Goal: Task Accomplishment & Management: Use online tool/utility

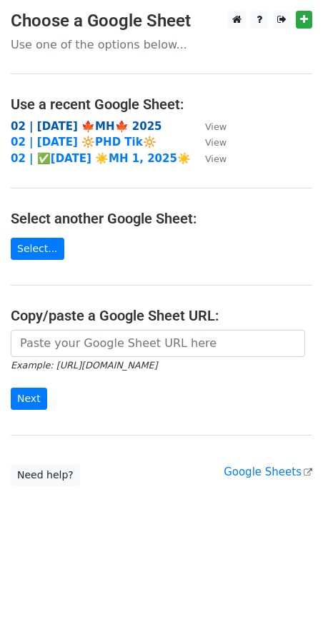
click at [88, 120] on strong "02 | [DATE] 🍁MH🍁 2025" at bounding box center [86, 126] width 151 height 13
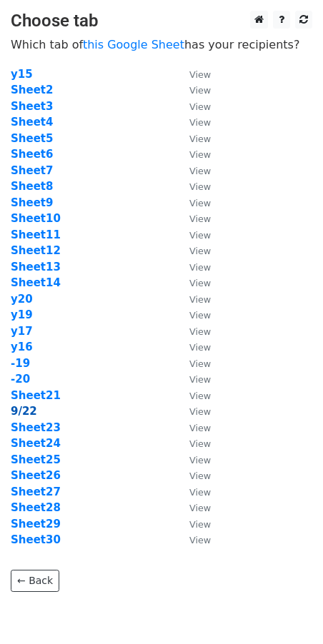
click at [18, 410] on strong "9/22" at bounding box center [24, 411] width 26 height 13
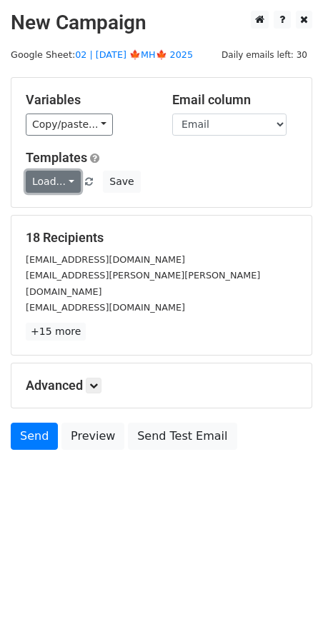
click at [61, 178] on link "Load..." at bounding box center [53, 182] width 55 height 22
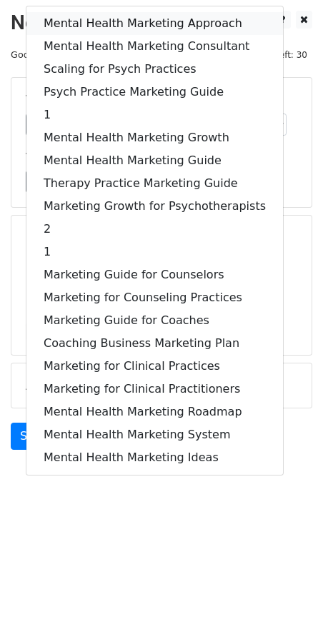
click at [111, 21] on link "Mental Health Marketing Approach" at bounding box center [154, 23] width 256 height 23
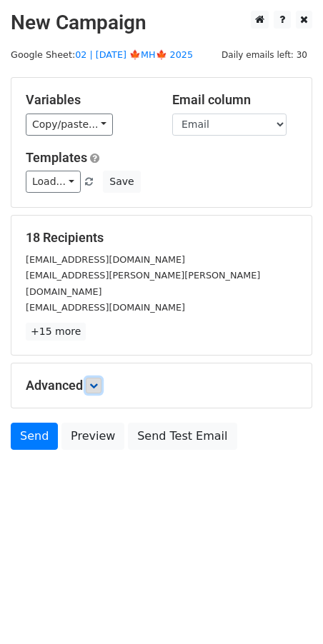
click at [99, 378] on link at bounding box center [94, 386] width 16 height 16
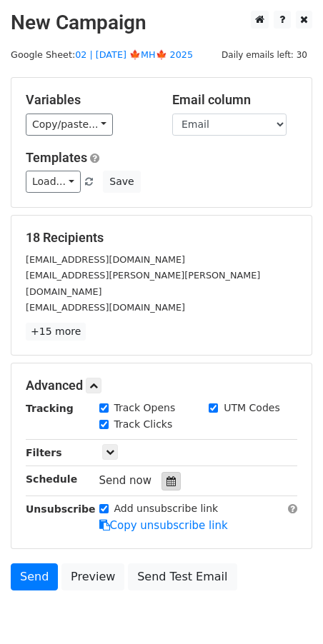
click at [169, 472] on div at bounding box center [170, 481] width 19 height 19
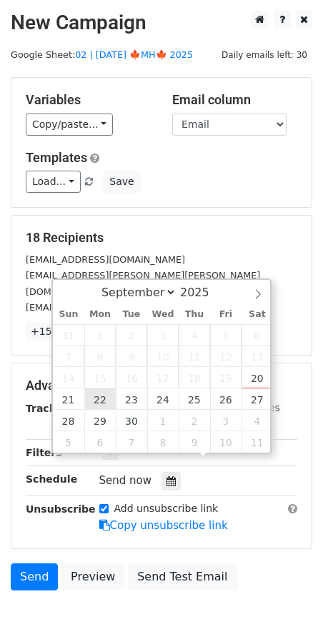
type input "2025-09-22 12:00"
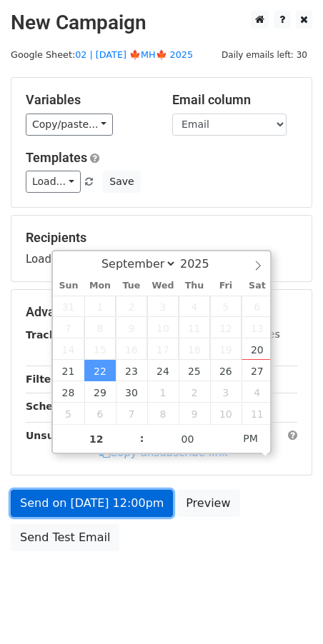
click at [97, 500] on link "Send on Sep 22 at 12:00pm" at bounding box center [92, 503] width 162 height 27
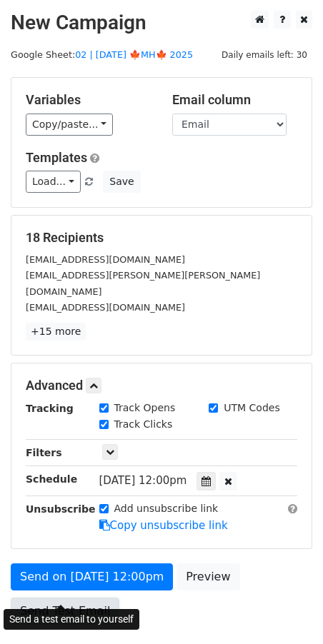
click at [52, 597] on link "Send Test Email" at bounding box center [65, 610] width 108 height 27
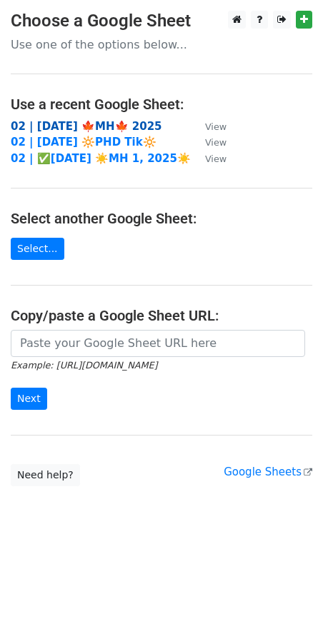
click at [81, 124] on strong "02 | [DATE] 🍁MH🍁 2025" at bounding box center [86, 126] width 151 height 13
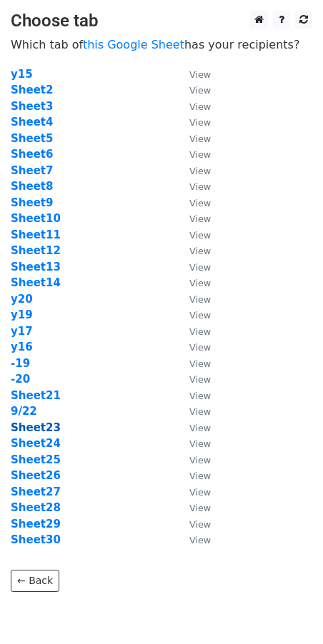
click at [36, 426] on strong "Sheet23" at bounding box center [36, 427] width 50 height 13
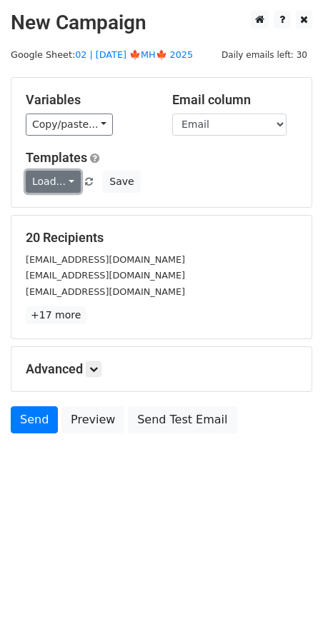
click at [52, 188] on link "Load..." at bounding box center [53, 182] width 55 height 22
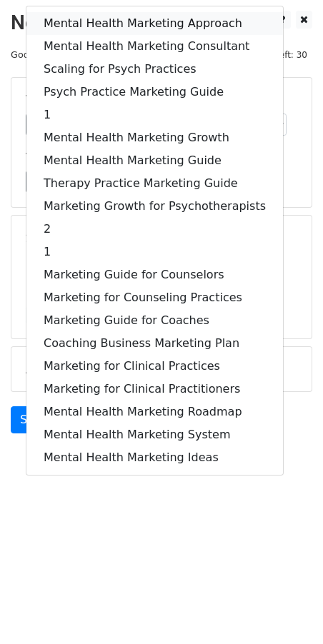
click at [103, 26] on link "Mental Health Marketing Approach" at bounding box center [154, 23] width 256 height 23
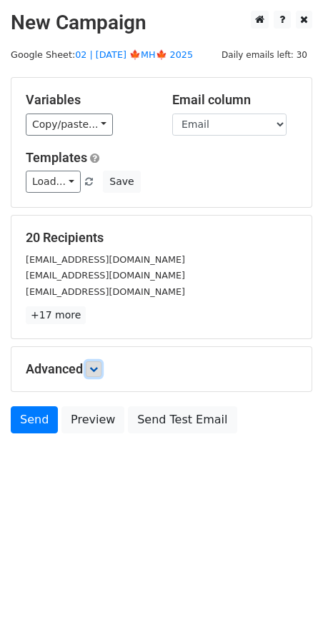
click at [97, 370] on icon at bounding box center [93, 369] width 9 height 9
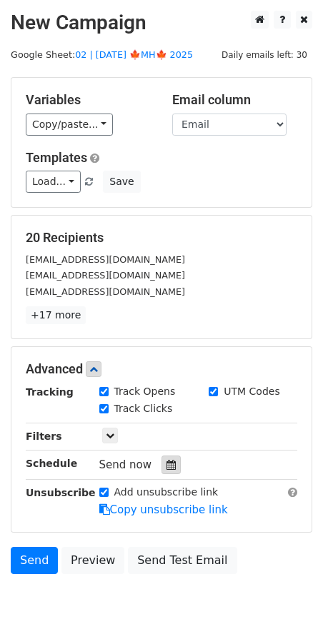
click at [171, 462] on div at bounding box center [170, 464] width 19 height 19
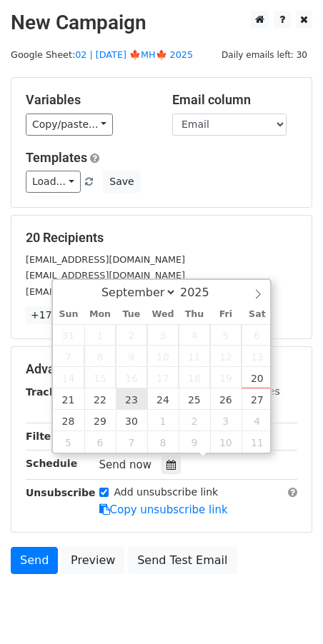
type input "2025-09-23 12:00"
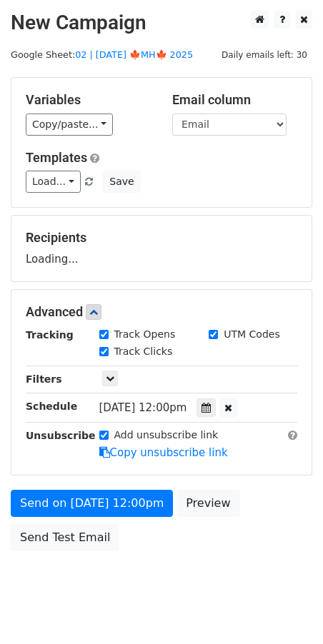
click at [103, 553] on div "Send on Sep 23 at 12:00pm Preview Send Test Email" at bounding box center [161, 524] width 323 height 69
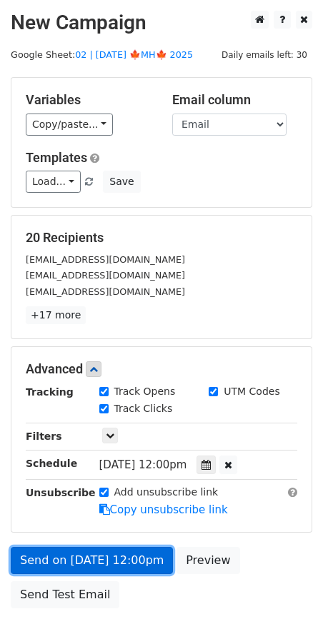
click at [91, 549] on link "Send on Sep 23 at 12:00pm" at bounding box center [92, 560] width 162 height 27
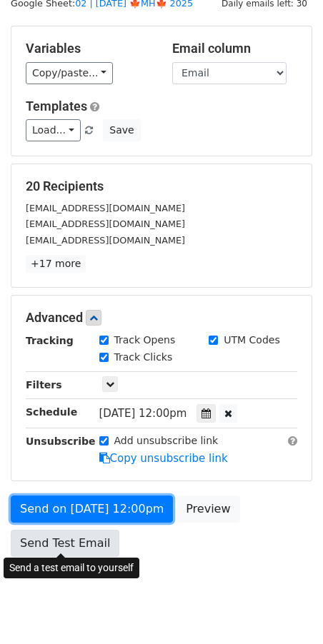
scroll to position [51, 0]
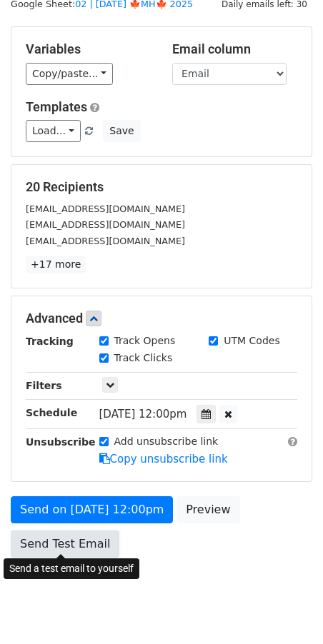
click at [65, 540] on link "Send Test Email" at bounding box center [65, 543] width 108 height 27
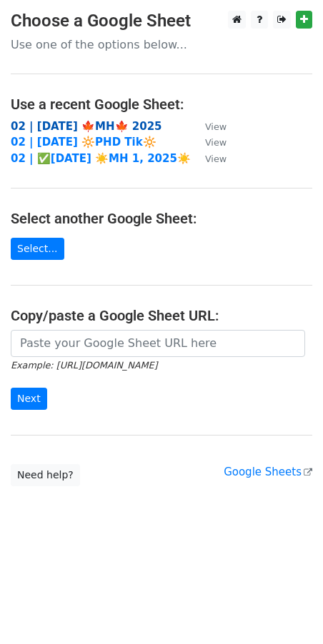
click at [121, 128] on strong "02 | SEP 20 🍁MH🍁 2025" at bounding box center [86, 126] width 151 height 13
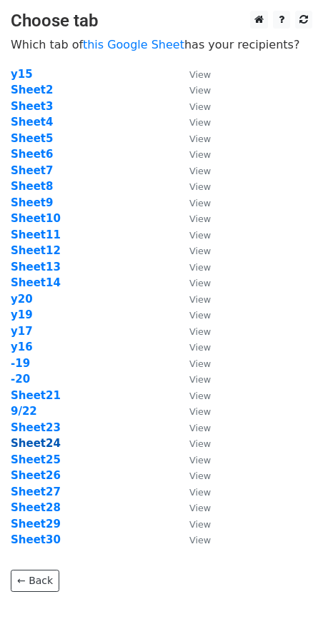
click at [39, 445] on strong "Sheet24" at bounding box center [36, 443] width 50 height 13
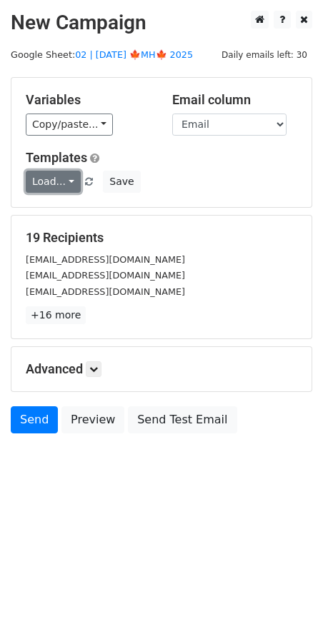
click at [61, 186] on link "Load..." at bounding box center [53, 182] width 55 height 22
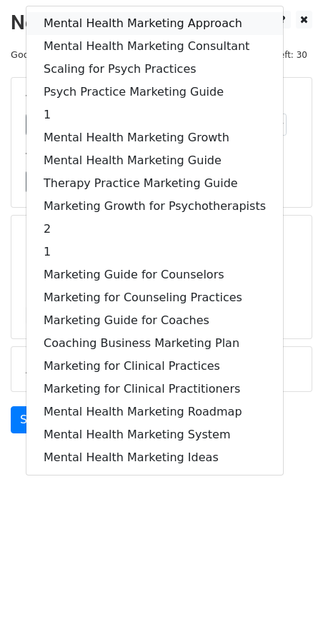
click at [113, 27] on link "Mental Health Marketing Approach" at bounding box center [154, 23] width 256 height 23
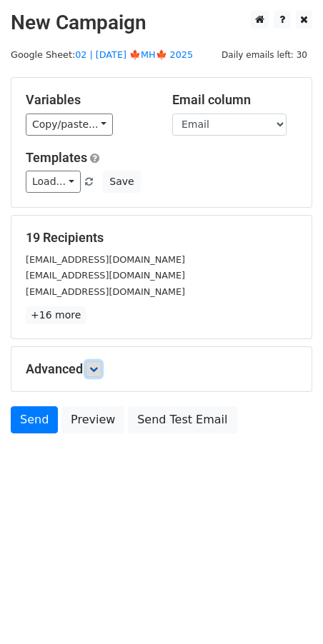
click at [97, 365] on icon at bounding box center [93, 369] width 9 height 9
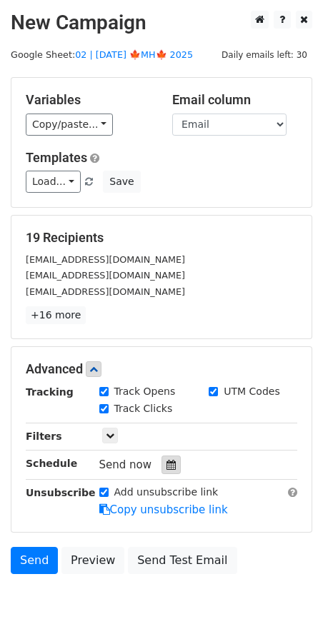
click at [171, 460] on div at bounding box center [170, 464] width 19 height 19
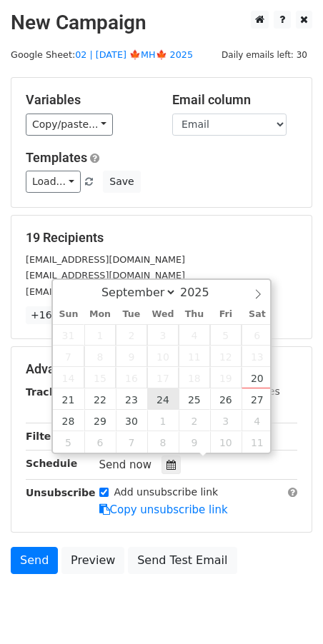
type input "2025-09-24 12:00"
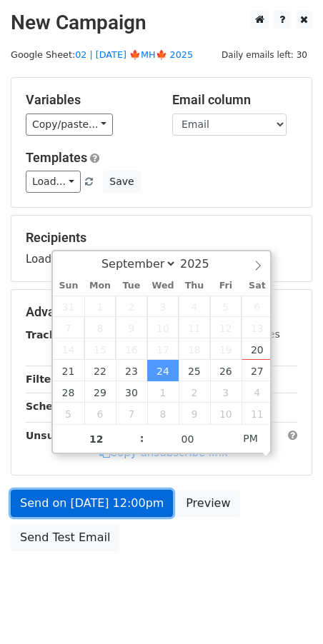
click at [126, 492] on link "Send on Sep 24 at 12:00pm" at bounding box center [92, 503] width 162 height 27
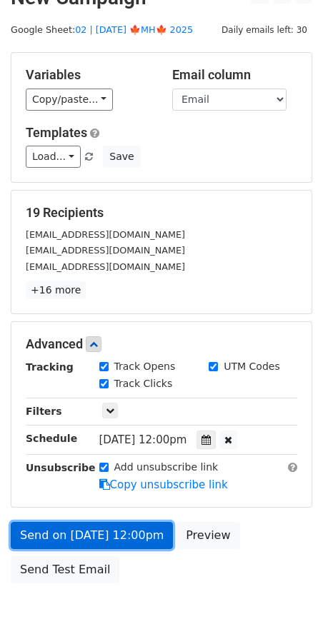
scroll to position [28, 0]
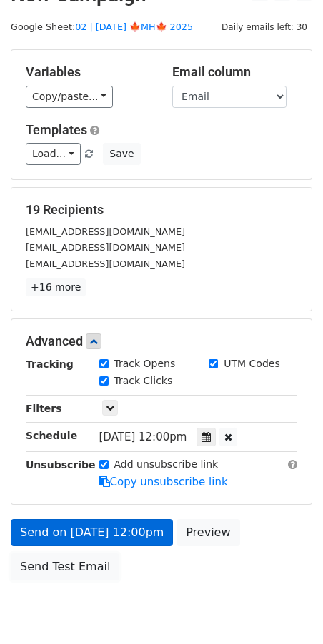
click at [57, 559] on link "Send Test Email" at bounding box center [65, 566] width 108 height 27
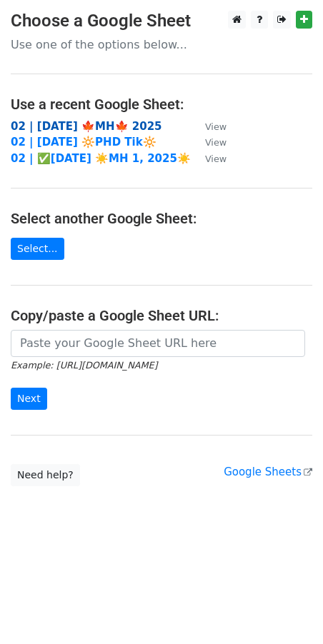
click at [56, 123] on strong "02 | [DATE] 🍁MH🍁 2025" at bounding box center [86, 126] width 151 height 13
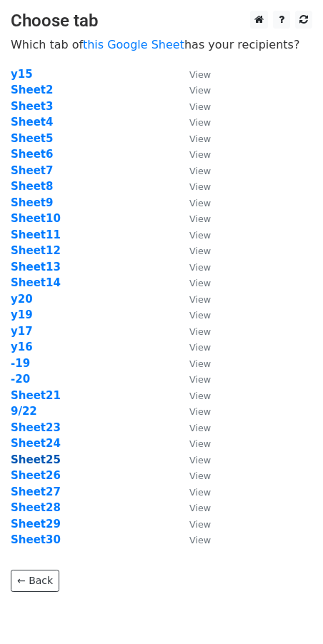
click at [44, 462] on strong "Sheet25" at bounding box center [36, 459] width 50 height 13
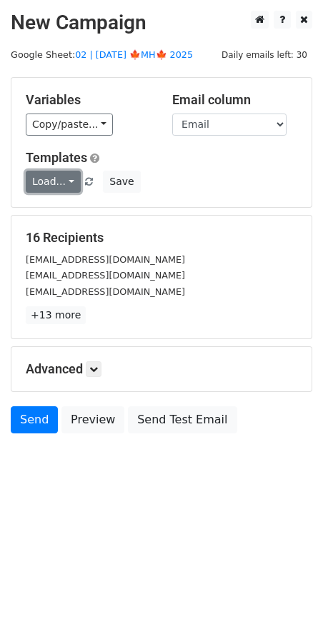
click at [49, 176] on link "Load..." at bounding box center [53, 182] width 55 height 22
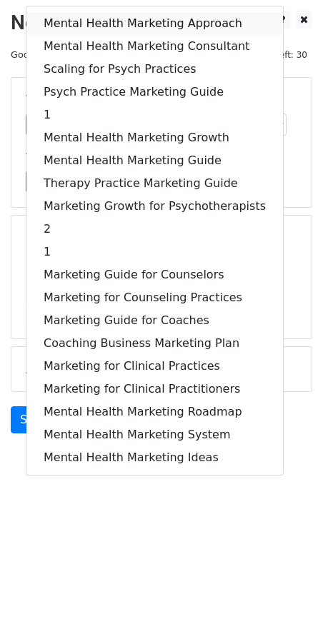
click at [113, 21] on link "Mental Health Marketing Approach" at bounding box center [154, 23] width 256 height 23
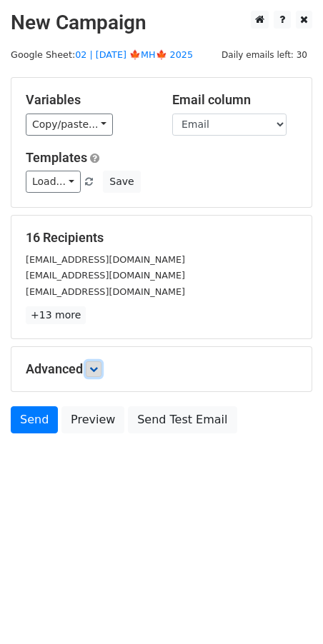
click at [96, 369] on icon at bounding box center [93, 369] width 9 height 9
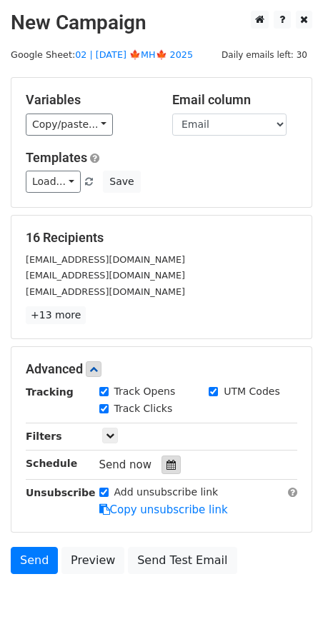
click at [166, 464] on icon at bounding box center [170, 465] width 9 height 10
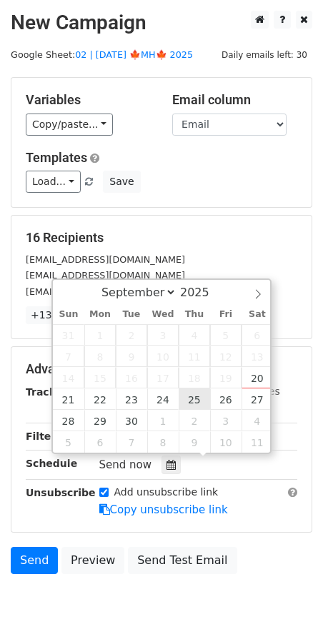
type input "2025-09-25 12:00"
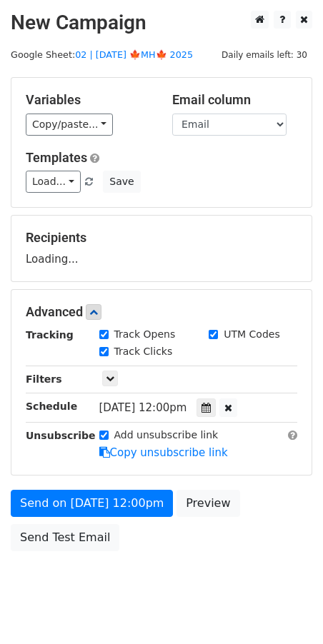
click at [81, 515] on div "Send on Sep 25 at 12:00pm Preview Send Test Email" at bounding box center [161, 524] width 323 height 69
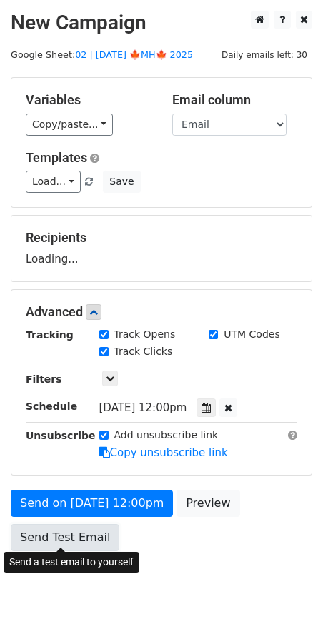
click at [78, 539] on link "Send Test Email" at bounding box center [65, 537] width 108 height 27
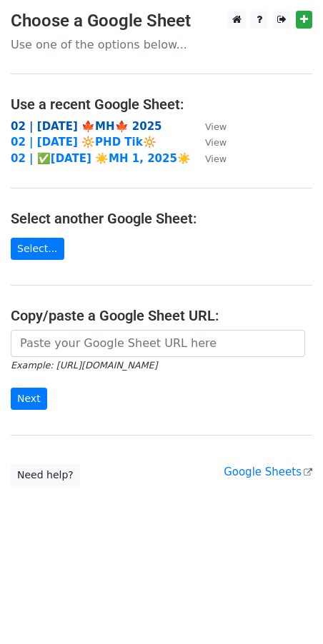
click at [110, 121] on strong "02 | [DATE] 🍁MH🍁 2025" at bounding box center [86, 126] width 151 height 13
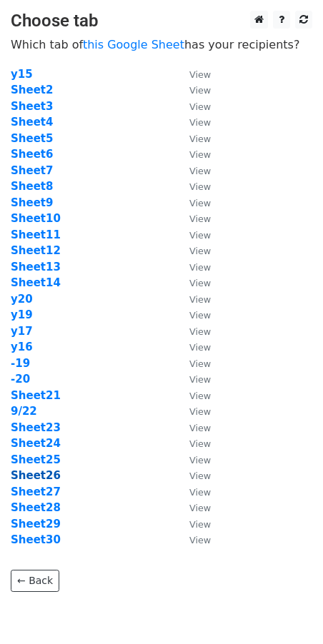
click at [47, 477] on strong "Sheet26" at bounding box center [36, 475] width 50 height 13
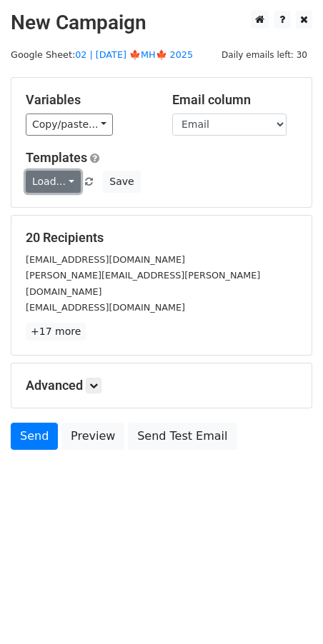
click at [54, 178] on link "Load..." at bounding box center [53, 182] width 55 height 22
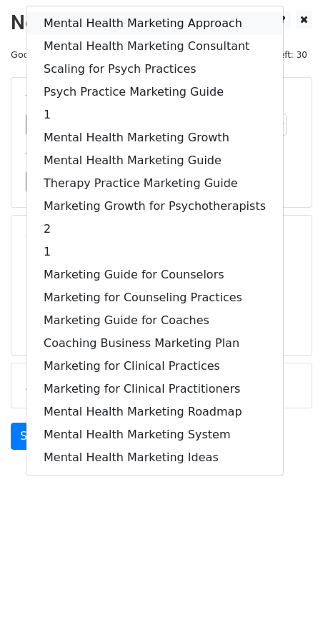
click at [115, 26] on link "Mental Health Marketing Approach" at bounding box center [154, 23] width 256 height 23
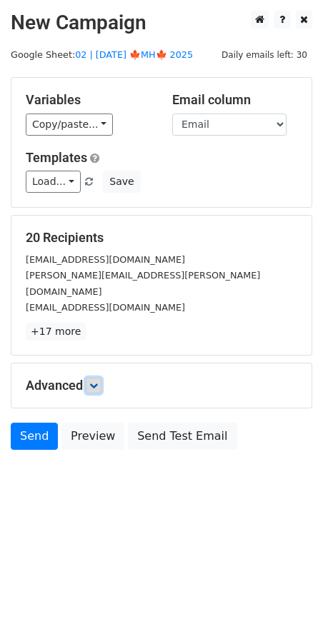
click at [96, 381] on icon at bounding box center [93, 385] width 9 height 9
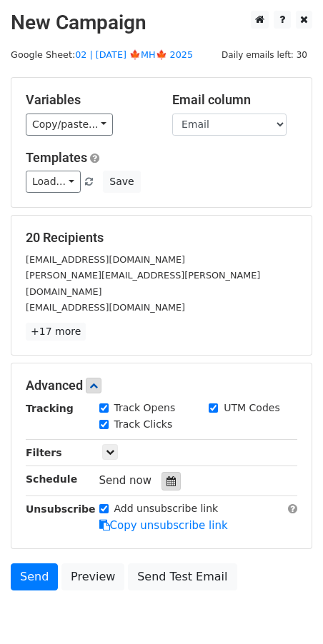
click at [166, 476] on icon at bounding box center [170, 481] width 9 height 10
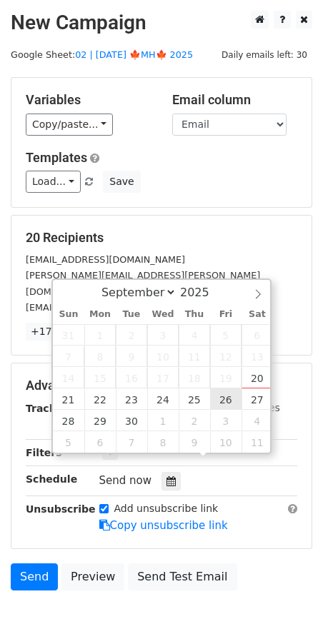
type input "2025-09-26 12:00"
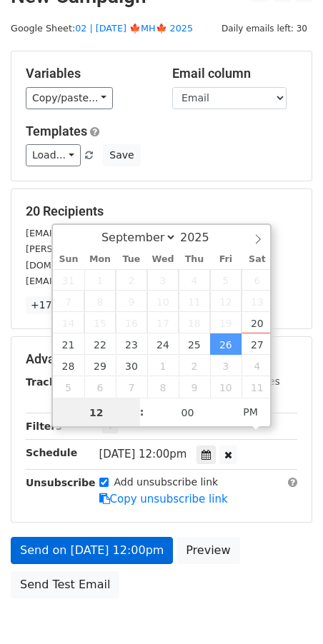
scroll to position [23, 0]
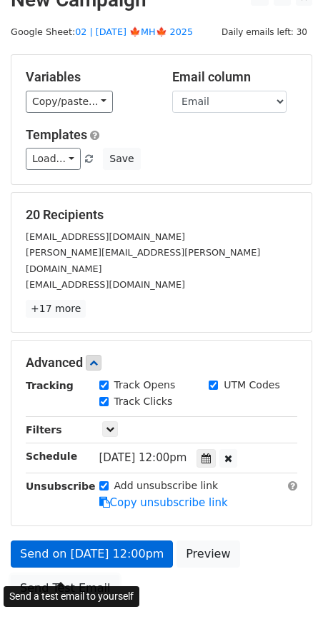
click at [74, 574] on link "Send Test Email" at bounding box center [65, 587] width 108 height 27
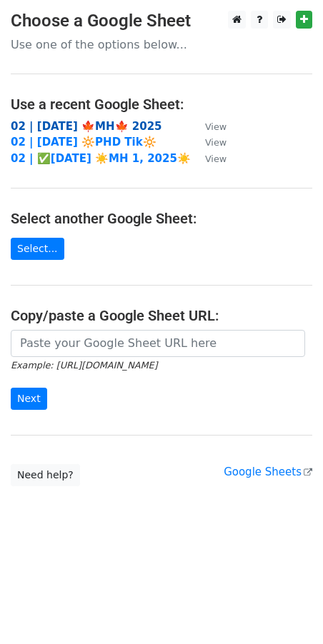
click at [96, 123] on strong "02 | [DATE] 🍁MH🍁 2025" at bounding box center [86, 126] width 151 height 13
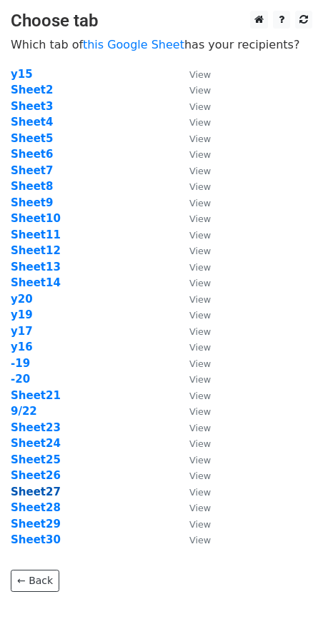
click at [39, 489] on strong "Sheet27" at bounding box center [36, 491] width 50 height 13
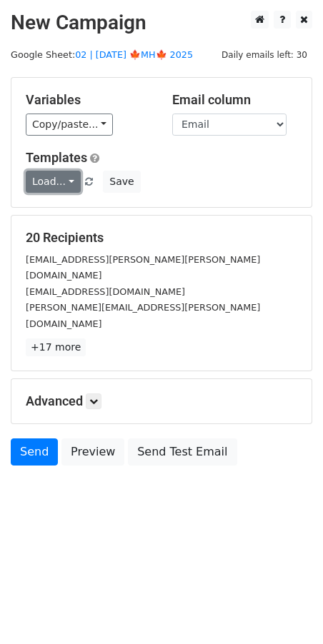
click at [57, 188] on link "Load..." at bounding box center [53, 182] width 55 height 22
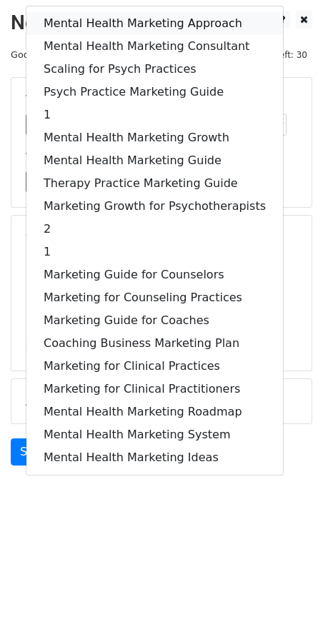
click at [121, 27] on link "Mental Health Marketing Approach" at bounding box center [154, 23] width 256 height 23
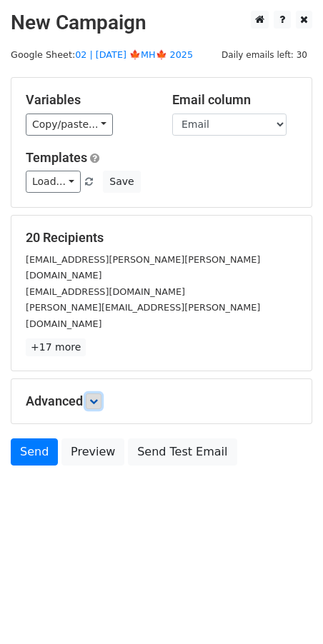
click at [98, 397] on icon at bounding box center [93, 401] width 9 height 9
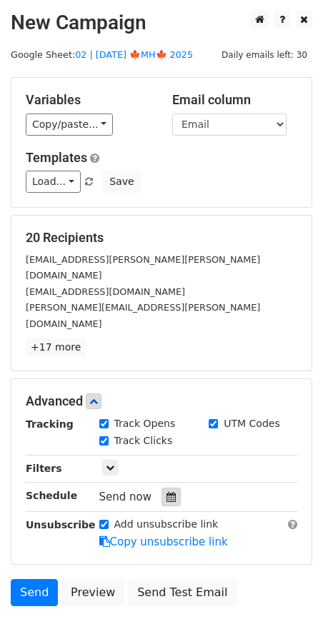
click at [166, 492] on icon at bounding box center [170, 497] width 9 height 10
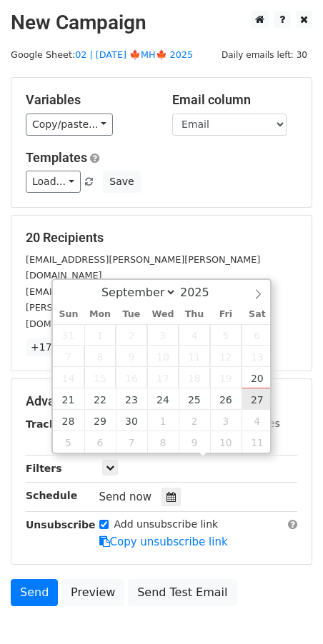
type input "2025-09-27 12:00"
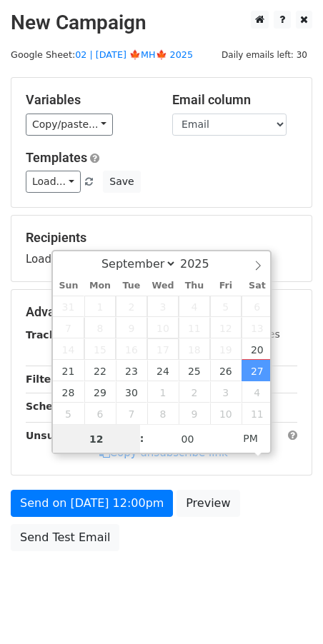
scroll to position [25, 0]
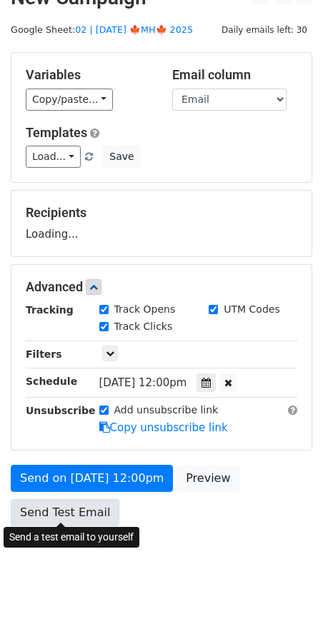
click at [83, 521] on link "Send Test Email" at bounding box center [65, 512] width 108 height 27
click at [46, 507] on link "Send Test Email" at bounding box center [65, 512] width 108 height 27
click at [49, 520] on link "Send Test Email" at bounding box center [65, 512] width 108 height 27
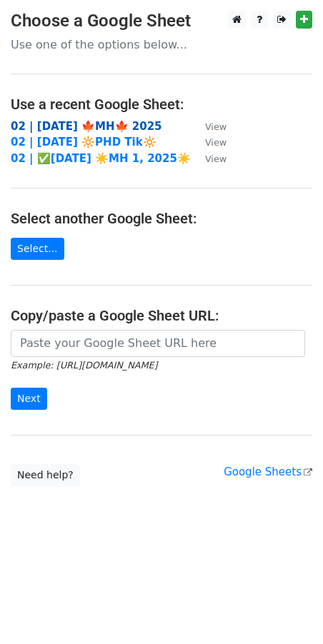
click at [83, 126] on strong "02 | [DATE] 🍁MH🍁 2025" at bounding box center [86, 126] width 151 height 13
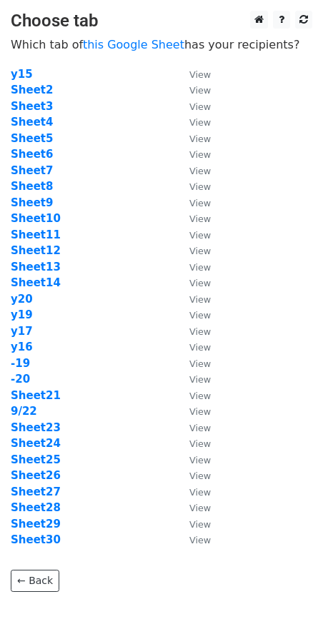
drag, startPoint x: 46, startPoint y: 505, endPoint x: 95, endPoint y: 501, distance: 49.4
click at [46, 505] on strong "Sheet28" at bounding box center [36, 507] width 50 height 13
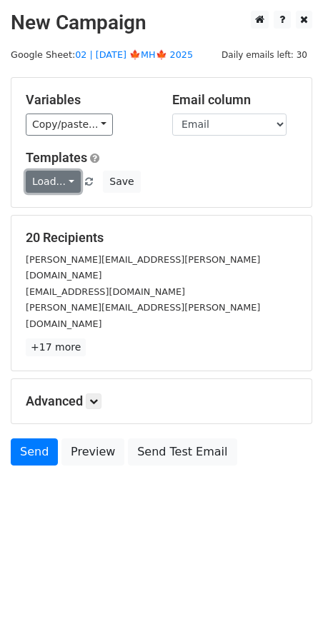
click at [53, 188] on link "Load..." at bounding box center [53, 182] width 55 height 22
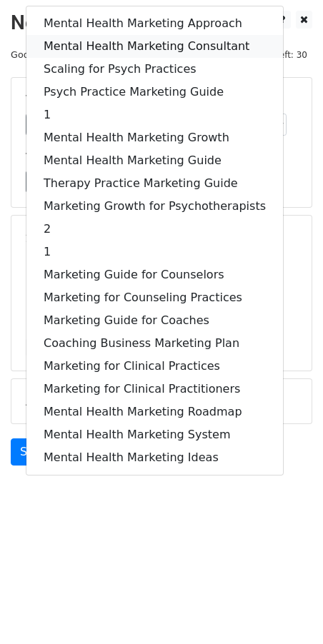
click at [113, 52] on link "Mental Health Marketing Consultant" at bounding box center [154, 46] width 256 height 23
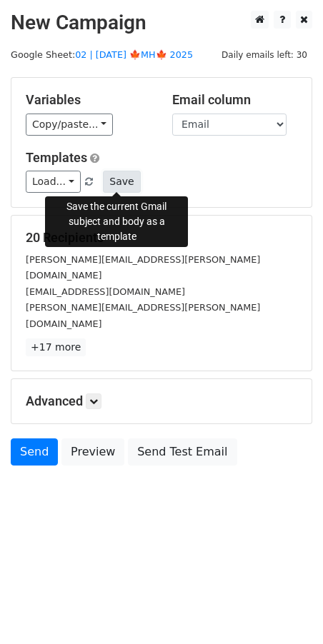
click at [113, 186] on button "Save" at bounding box center [121, 182] width 37 height 22
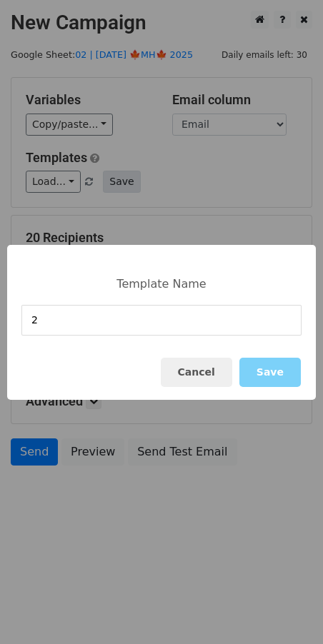
type input "2"
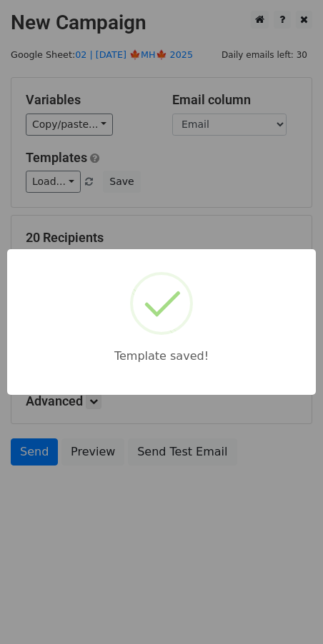
click at [137, 181] on div "Template saved!" at bounding box center [161, 322] width 323 height 644
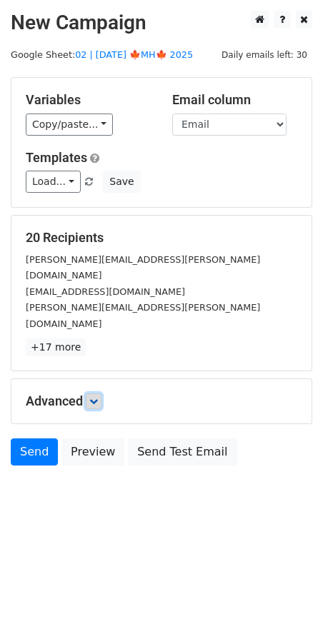
click at [97, 397] on icon at bounding box center [93, 401] width 9 height 9
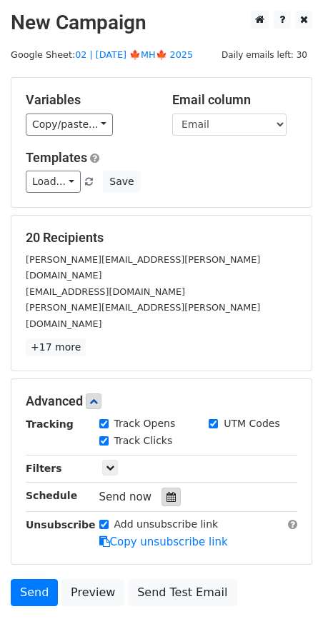
click at [166, 492] on icon at bounding box center [170, 497] width 9 height 10
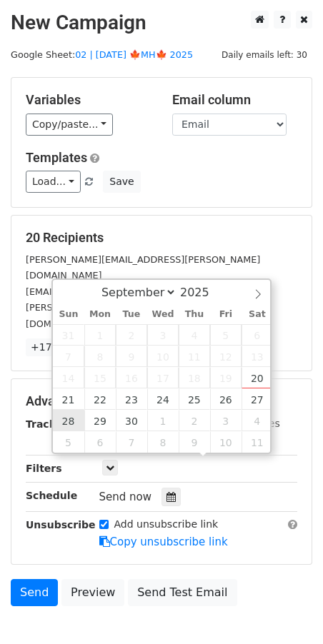
type input "2025-09-28 12:00"
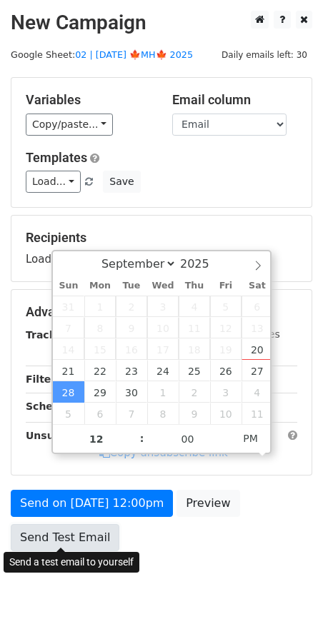
click at [81, 524] on link "Send Test Email" at bounding box center [65, 537] width 108 height 27
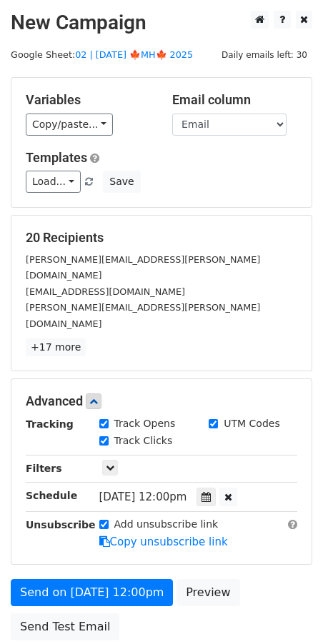
click at [125, 62] on main "New Campaign Daily emails left: 30 Google Sheet: 02 | SEP 20 🍁MH🍁 2025 Variable…" at bounding box center [161, 329] width 323 height 637
click at [132, 58] on link "02 | SEP 20 🍁MH🍁 2025" at bounding box center [134, 54] width 118 height 11
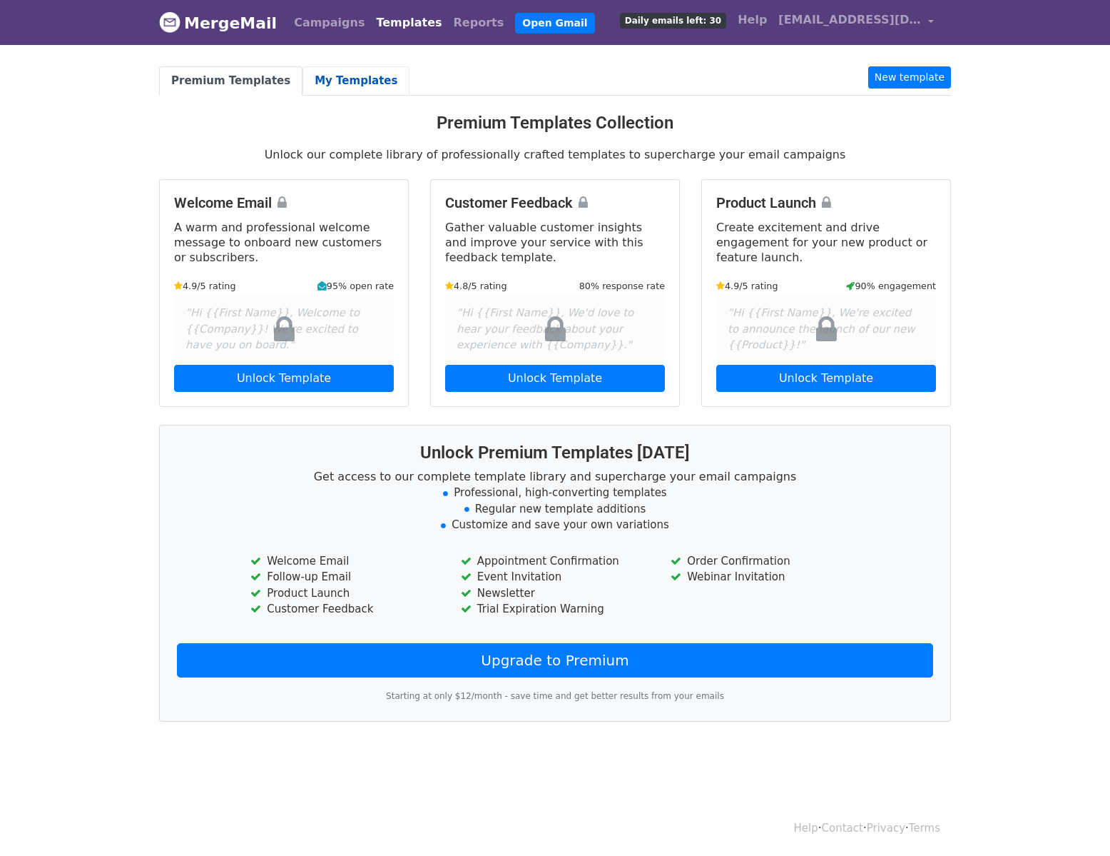
click at [328, 81] on link "My Templates" at bounding box center [356, 80] width 107 height 29
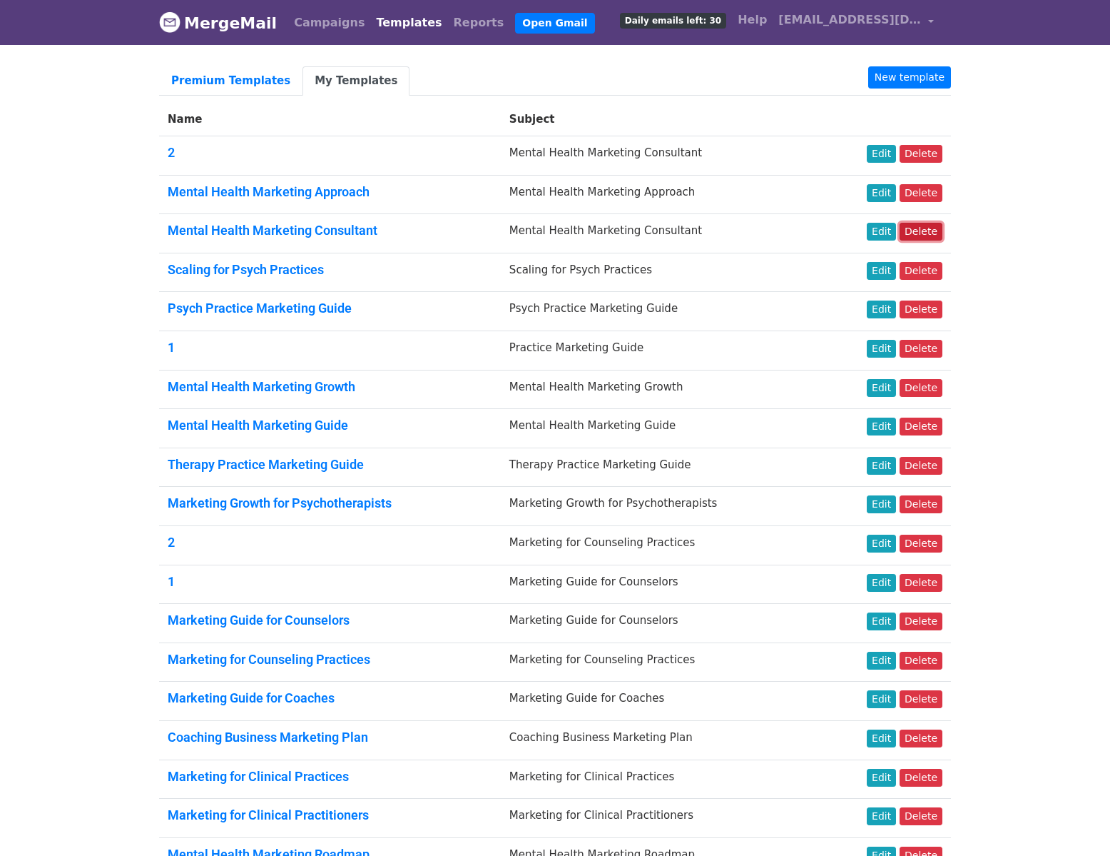
click at [918, 229] on link "Delete" at bounding box center [921, 232] width 43 height 18
